Goal: Information Seeking & Learning: Learn about a topic

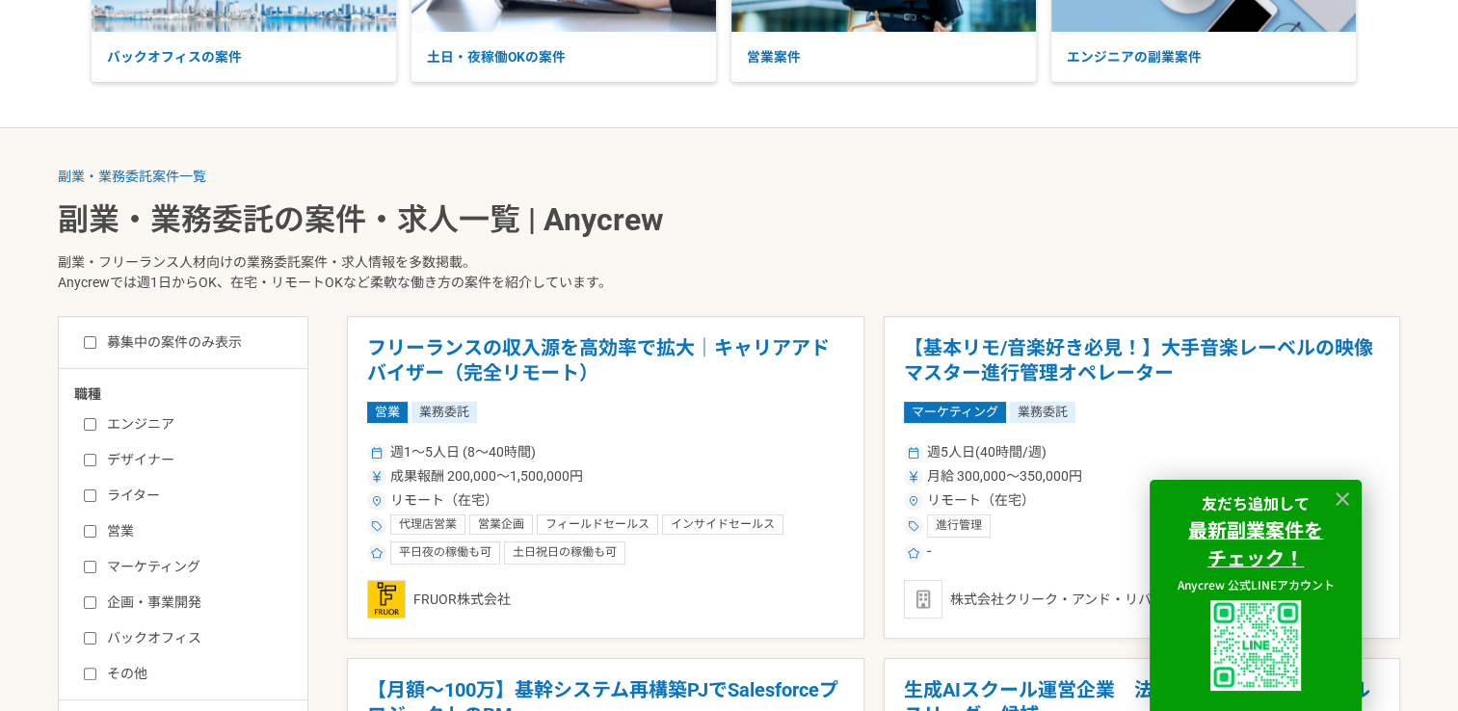
scroll to position [385, 0]
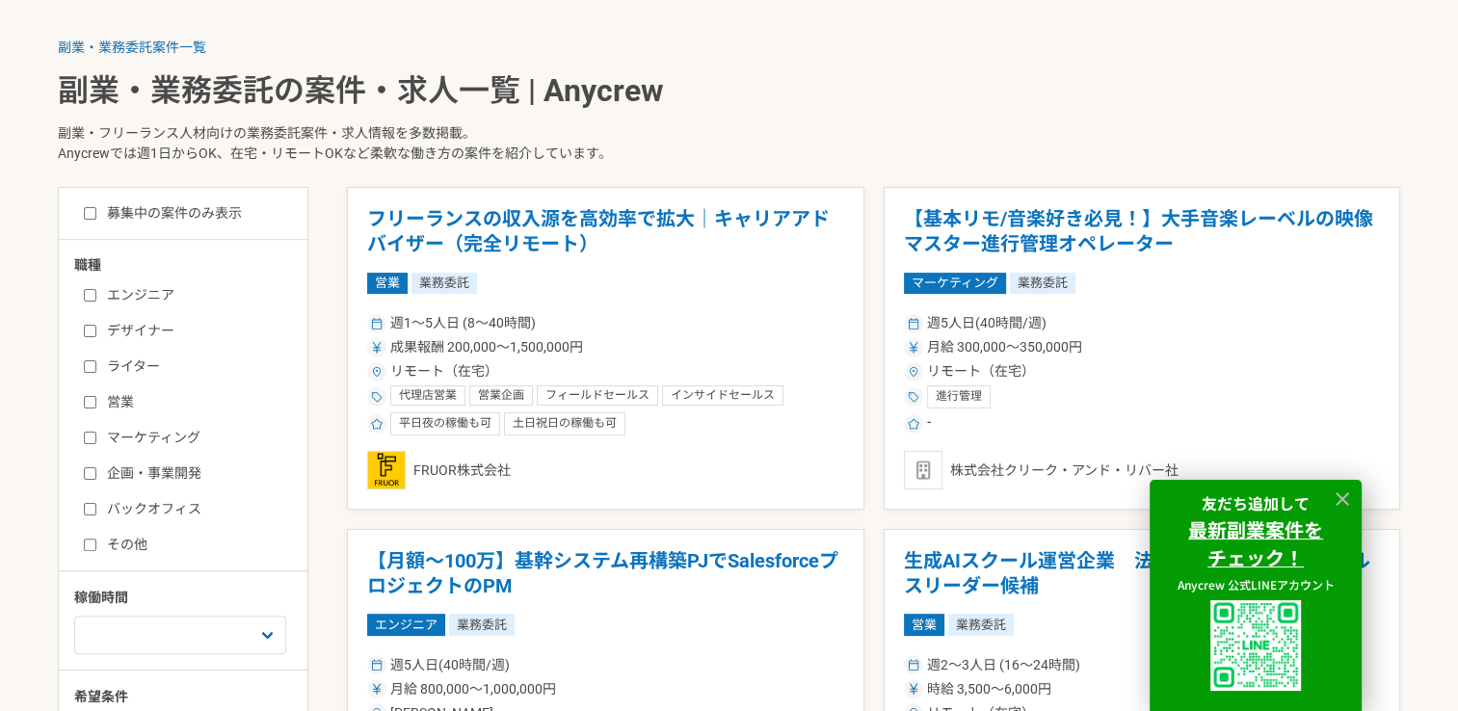
click at [88, 222] on label "募集中の案件のみ表示" at bounding box center [163, 213] width 158 height 20
click at [88, 220] on input "募集中の案件のみ表示" at bounding box center [90, 213] width 13 height 13
checkbox input "true"
click at [87, 399] on input "営業" at bounding box center [90, 402] width 13 height 13
checkbox input "true"
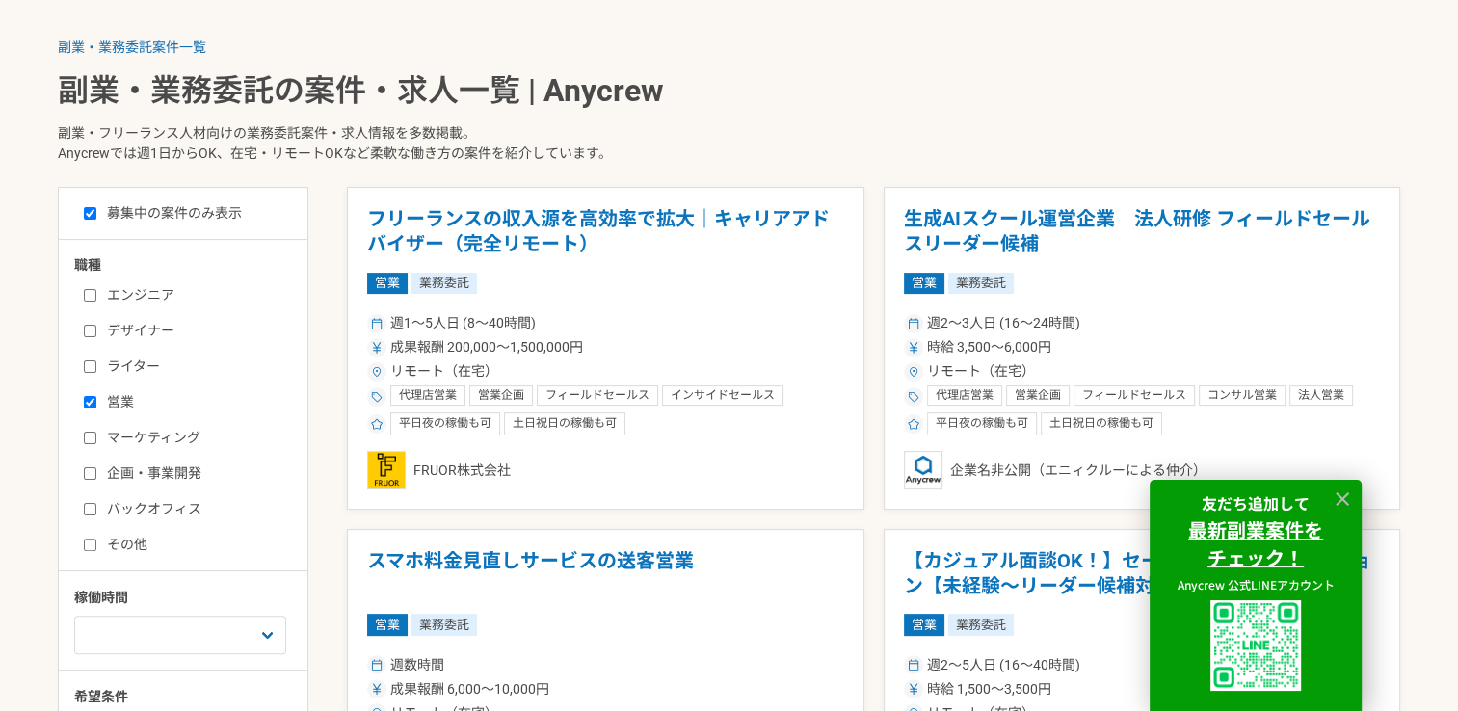
click at [85, 508] on input "バックオフィス" at bounding box center [90, 509] width 13 height 13
checkbox input "true"
click at [1338, 495] on icon at bounding box center [1341, 498] width 13 height 13
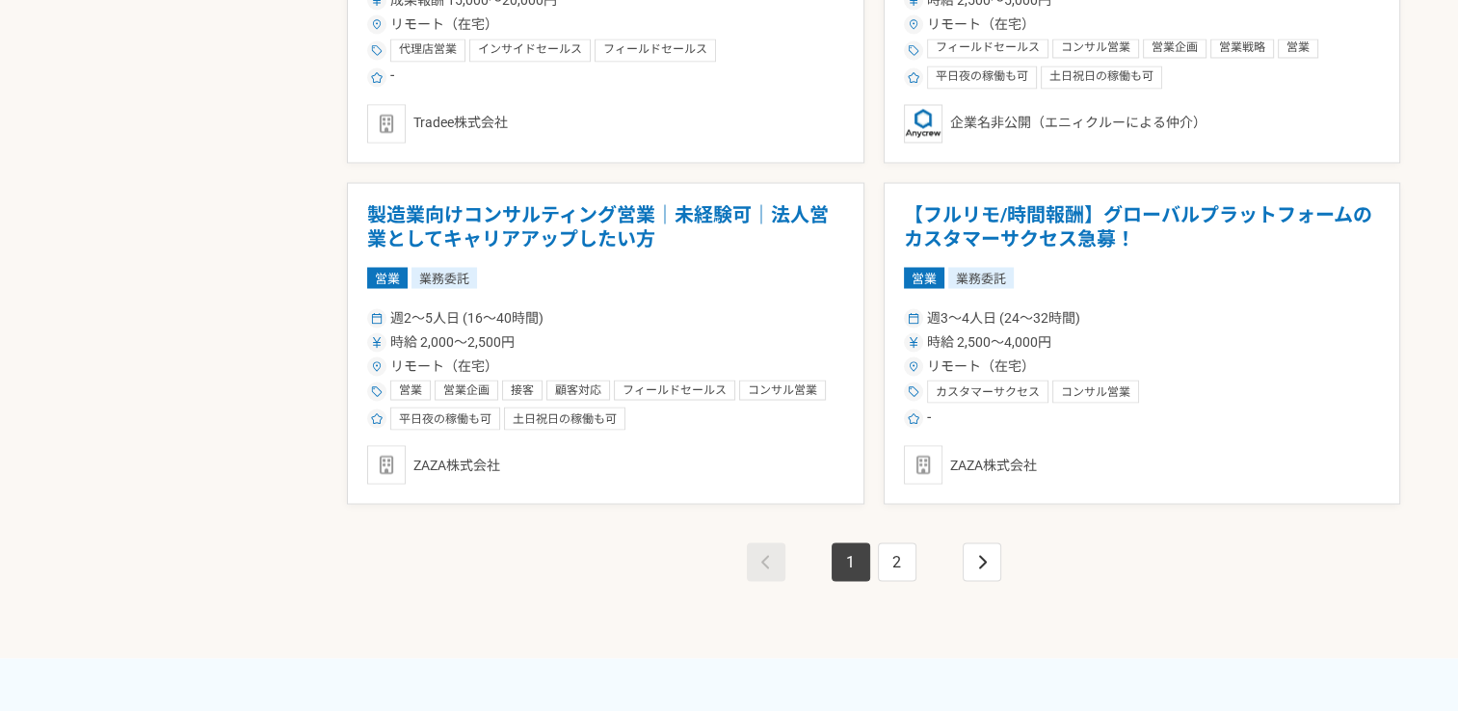
scroll to position [3469, 0]
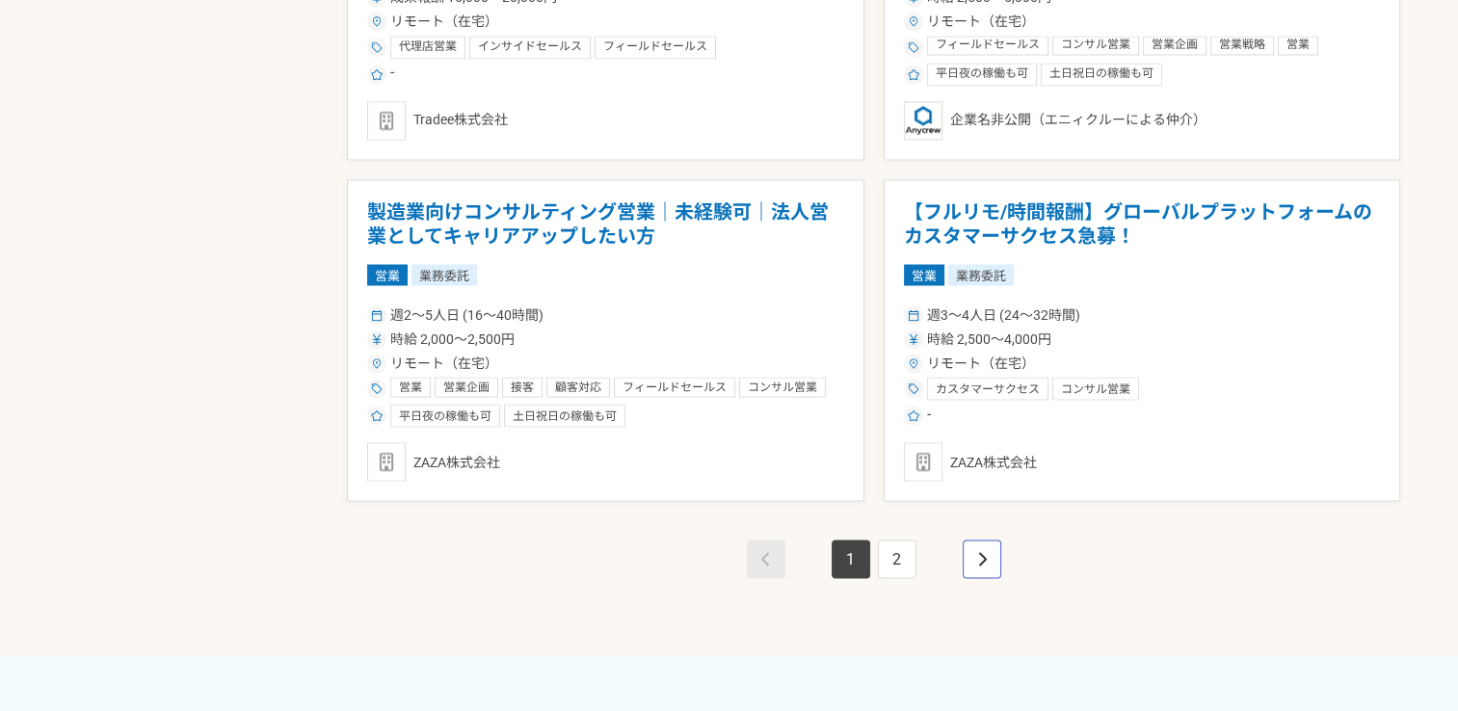
click at [979, 557] on icon "pagination" at bounding box center [982, 558] width 10 height 15
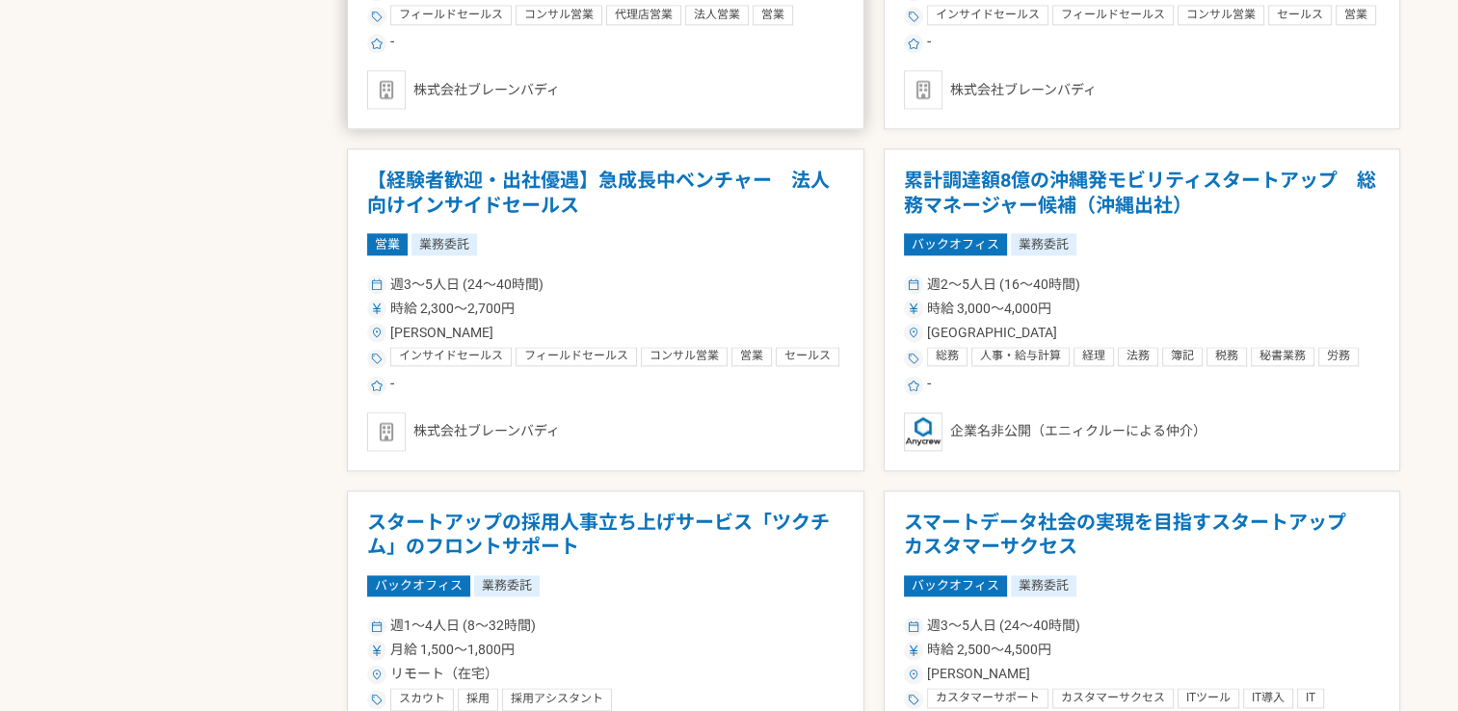
scroll to position [2216, 0]
